Goal: Transaction & Acquisition: Purchase product/service

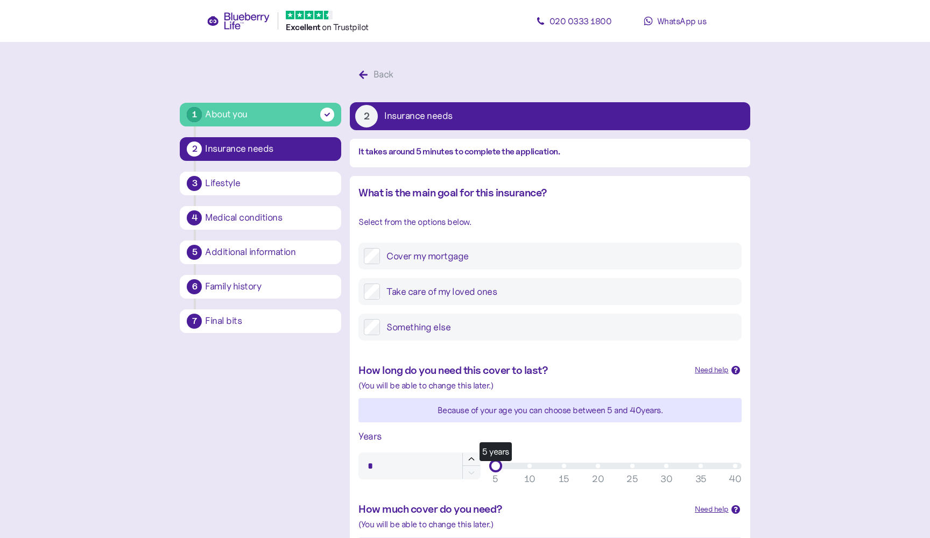
click at [438, 243] on div "Cover my mortgage" at bounding box center [549, 256] width 382 height 27
click at [438, 248] on label "Cover my mortgage" at bounding box center [558, 256] width 356 height 16
drag, startPoint x: 495, startPoint y: 276, endPoint x: 812, endPoint y: 279, distance: 317.4
click at [812, 279] on main "1 About you 2 Insurance needs 3 Lifestyle 4 Medical conditions 5 Additional inf…" at bounding box center [465, 448] width 930 height 897
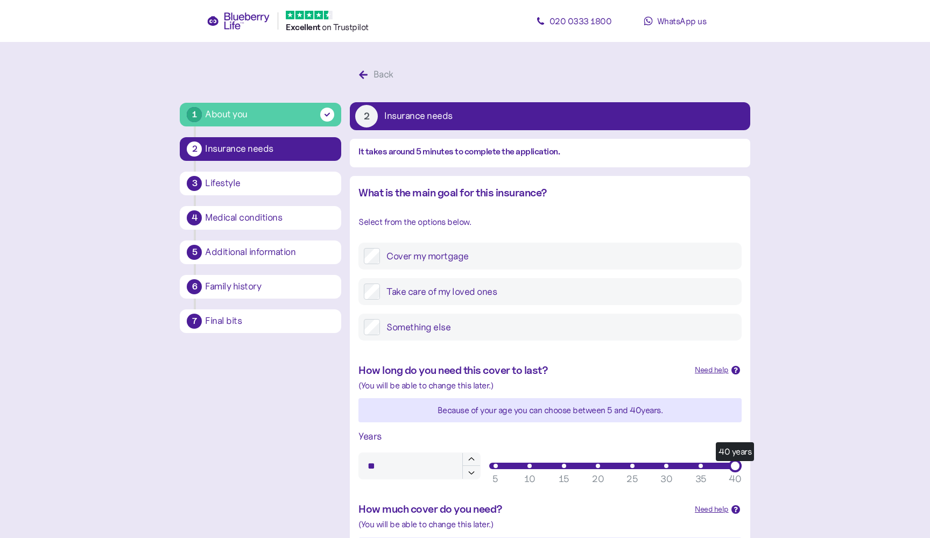
type input "**"
type input "*******"
drag, startPoint x: 501, startPoint y: 393, endPoint x: 808, endPoint y: 392, distance: 307.7
click at [805, 392] on main "1 About you 2 Insurance needs 3 Lifestyle 4 Medical conditions 5 Additional inf…" at bounding box center [465, 448] width 930 height 897
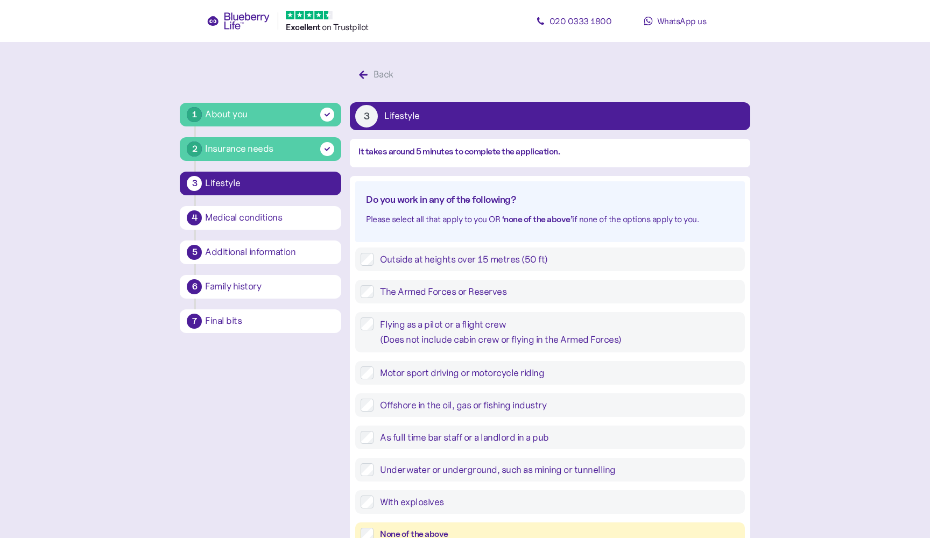
click at [431, 528] on div "None of the above" at bounding box center [559, 534] width 359 height 13
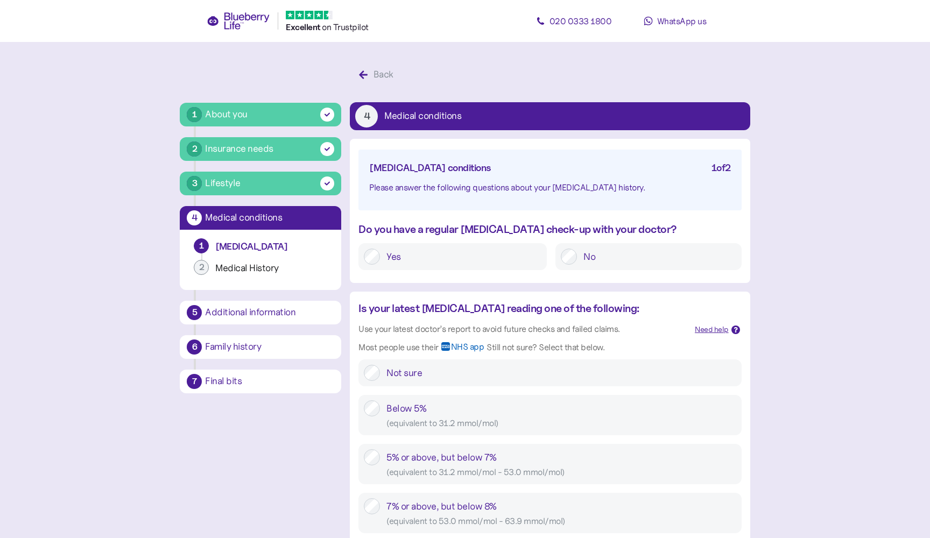
click at [473, 253] on label "Yes" at bounding box center [460, 257] width 161 height 16
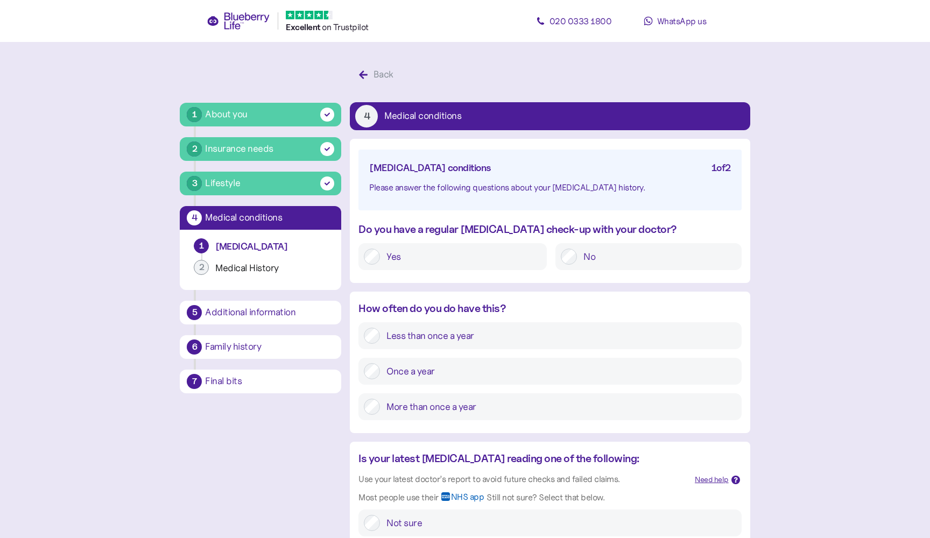
click at [428, 397] on div "More than once a year" at bounding box center [549, 406] width 382 height 27
click at [421, 405] on label "More than once a year" at bounding box center [558, 407] width 356 height 16
type input "****"
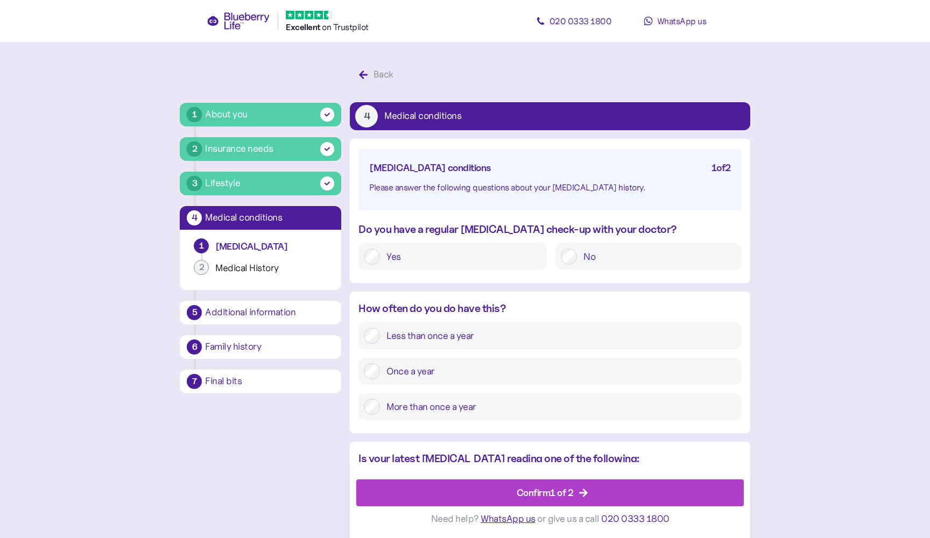
click at [489, 505] on div "Confirm 1 of 2" at bounding box center [552, 493] width 363 height 26
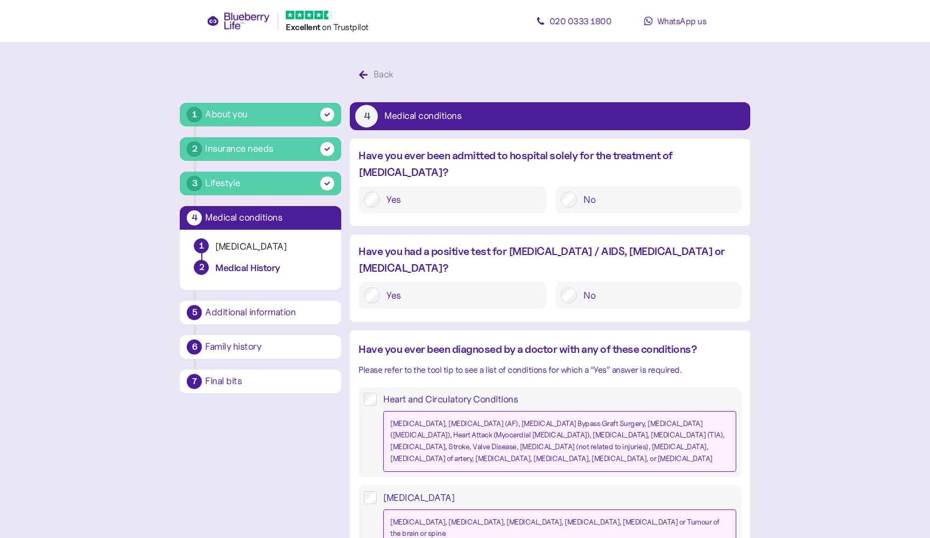
click at [605, 191] on label "No" at bounding box center [656, 199] width 159 height 16
click at [592, 287] on label "No" at bounding box center [656, 295] width 159 height 16
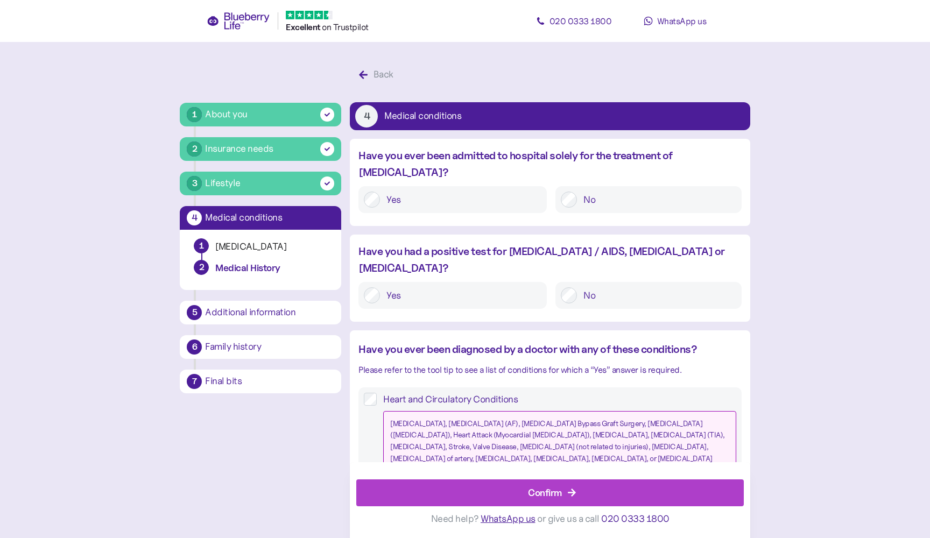
click at [464, 494] on div "Confirm" at bounding box center [552, 493] width 363 height 26
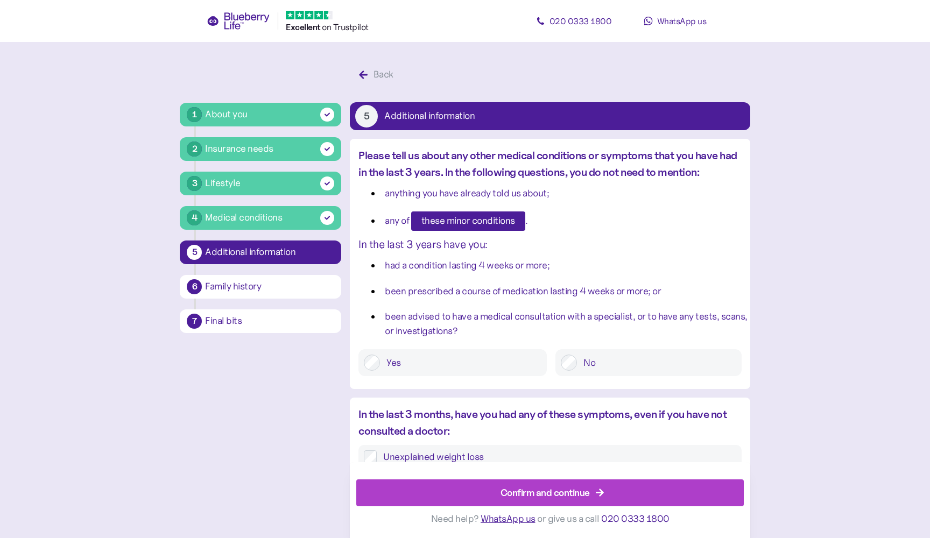
click at [543, 503] on span "Confirm and continue" at bounding box center [544, 493] width 89 height 26
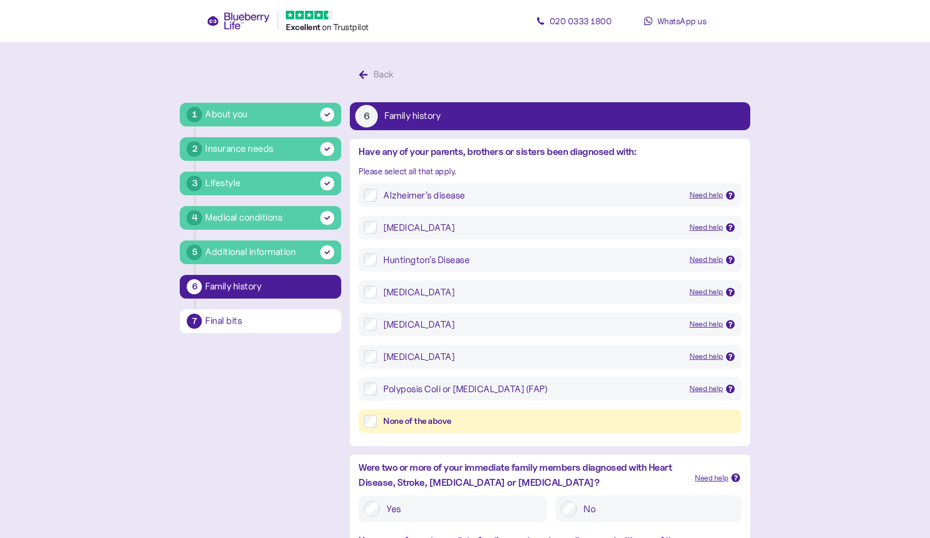
click at [553, 426] on div "None of the above" at bounding box center [559, 421] width 352 height 13
click at [582, 512] on label "No" at bounding box center [656, 509] width 159 height 16
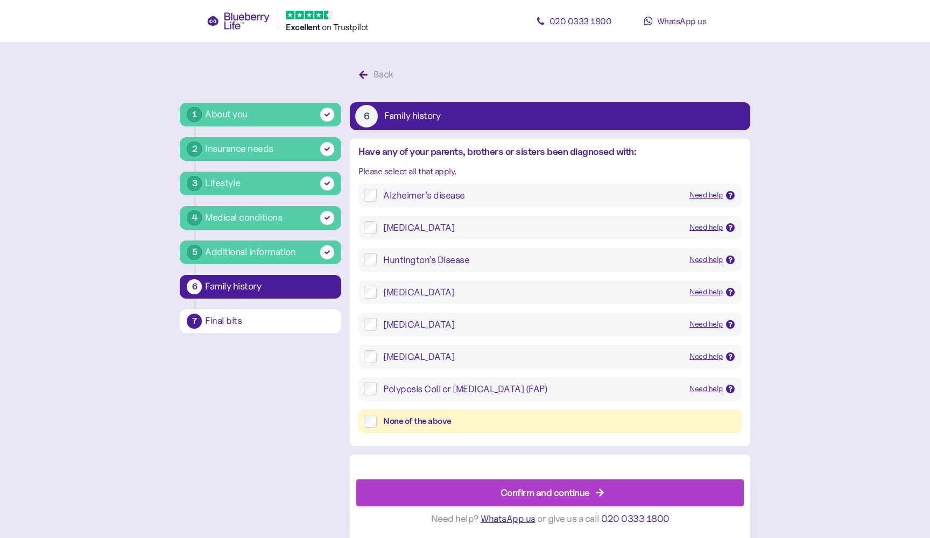
click at [459, 481] on div "Confirm and continue" at bounding box center [552, 493] width 363 height 26
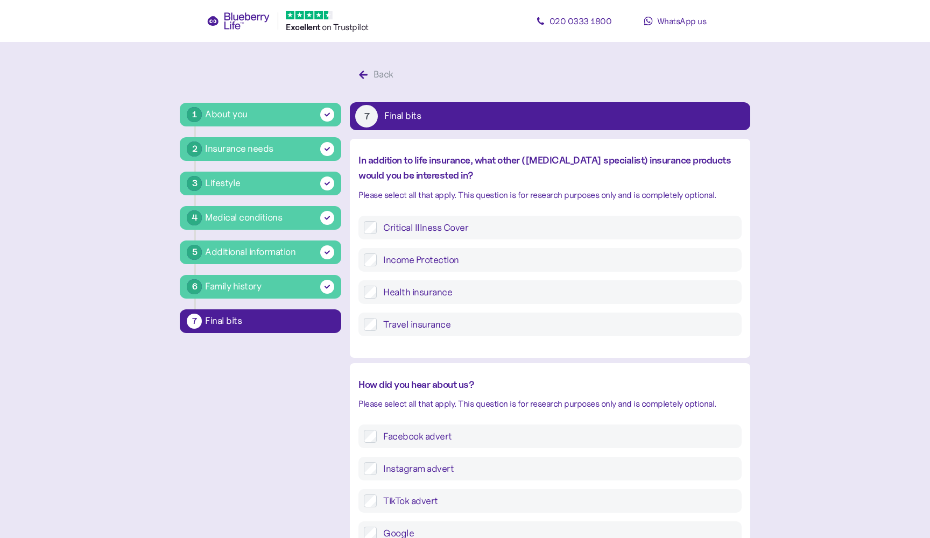
click at [471, 494] on label "TikTok advert" at bounding box center [556, 500] width 359 height 13
type input "*******"
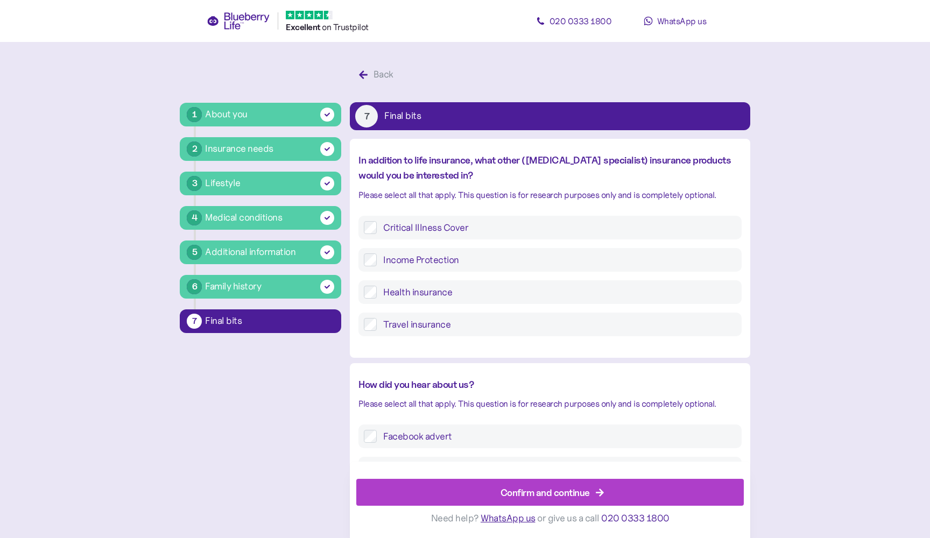
click at [465, 497] on div "Confirm and continue" at bounding box center [552, 493] width 363 height 26
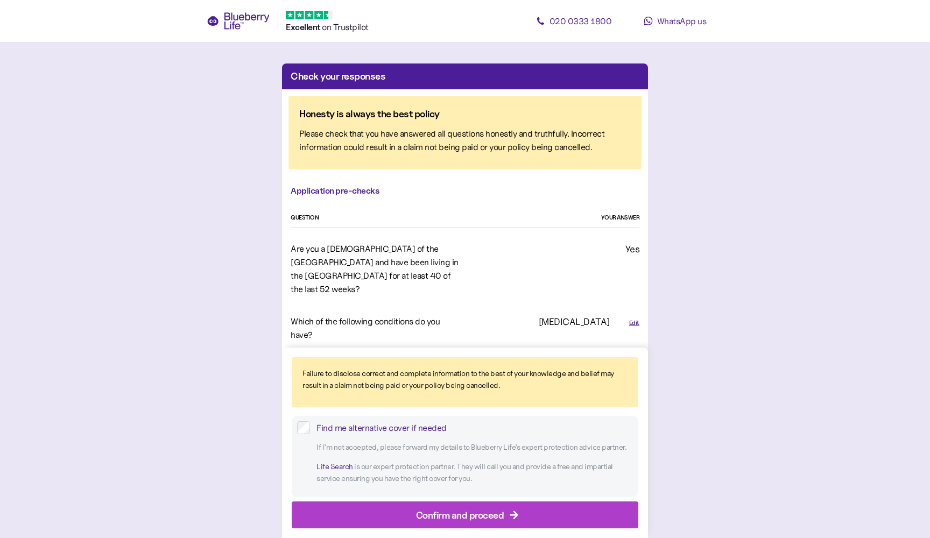
click at [480, 520] on div "Confirm and proceed" at bounding box center [460, 514] width 88 height 15
